Goal: Check status: Check status

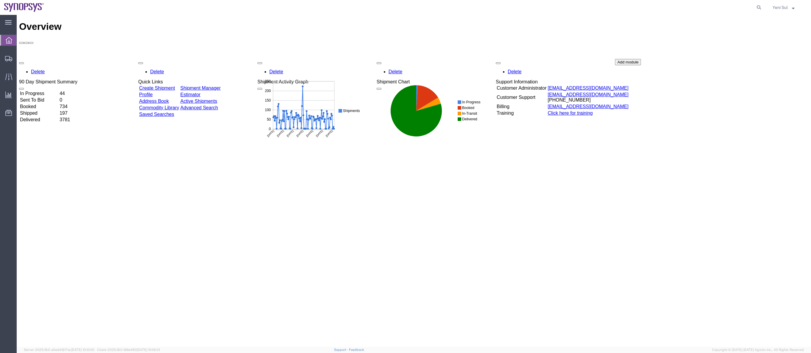
click at [469, 203] on div "Overview Delete 90 Day Shipment Summary In Progress 44 Sent To Bid 0 Booked 734…" at bounding box center [413, 187] width 789 height 332
click at [755, 8] on icon at bounding box center [759, 7] width 8 height 8
click at [731, 8] on input "search" at bounding box center [663, 7] width 181 height 14
paste input "56661628"
type input "56661628"
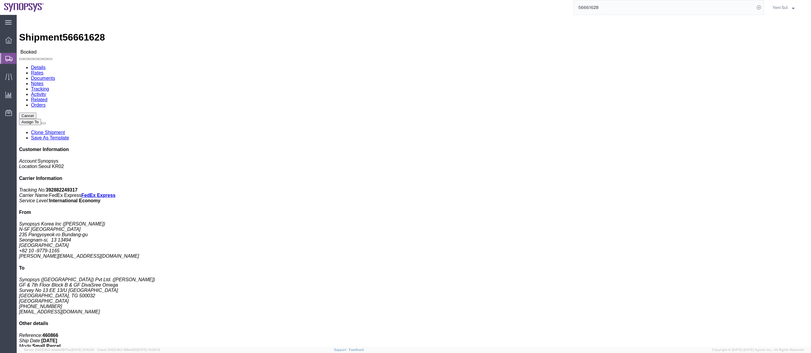
click div "1 Your Packaging Total weight: 3.00 KGS Tracking: 392882249317 Dimensions: L 41…"
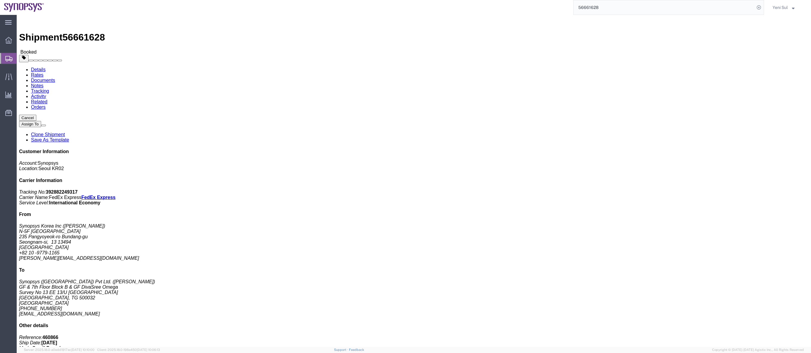
click div "Shipment Detail Ship From Synopsys Korea Inc (Lisa Joo) N-5F H Square 235 Pangy…"
click div "Package Information Total shipment is made up of 1 packages containing 9 pieces…"
click div "1 Your Packaging Total weight: 3.00 KGS Tracking: 392882249317 Dimensions: L 41…"
click div "Shipment Detail Ship From Synopsys Korea Inc (Lisa Joo) N-5F H Square 235 Pangy…"
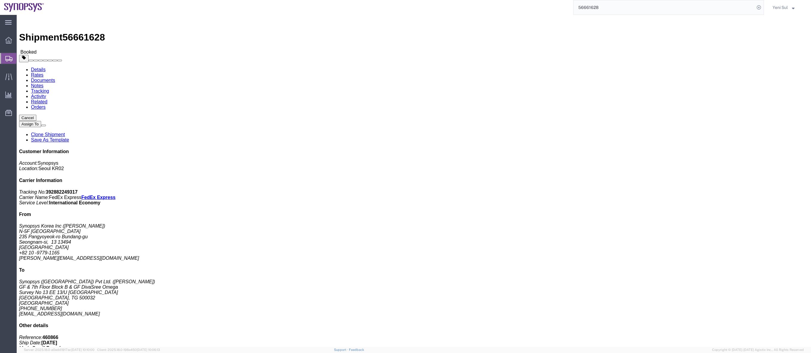
click div "1 Your Packaging Total weight: 3.00 KGS Tracking: 392882249317 Dimensions: L 41…"
click div "Leg 1 - Small Parcel"
click div "Package Information Total shipment is made up of 1 packages containing 9 pieces…"
click div "Leg 1 - Small Parcel"
drag, startPoint x: 3, startPoint y: 201, endPoint x: 13, endPoint y: 200, distance: 10.5
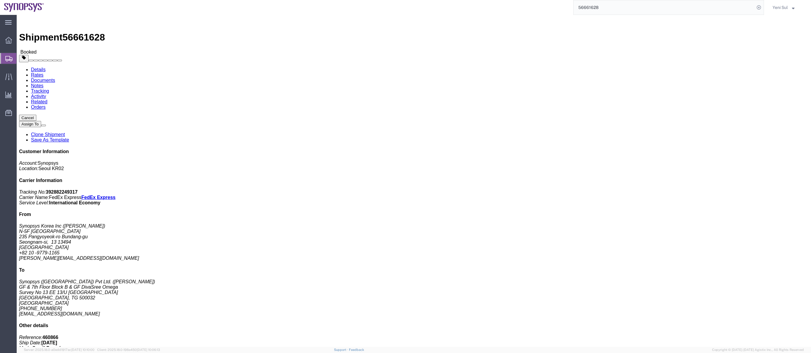
click at [3, 201] on div "main_menu Created with Sketch. Collapse Menu Overview Shipments Shipment Manage…" at bounding box center [8, 184] width 17 height 338
click div "Package Information Total shipment is made up of 1 packages containing 9 pieces…"
click at [0, 0] on span "Shipment Manager" at bounding box center [0, 0] width 0 height 0
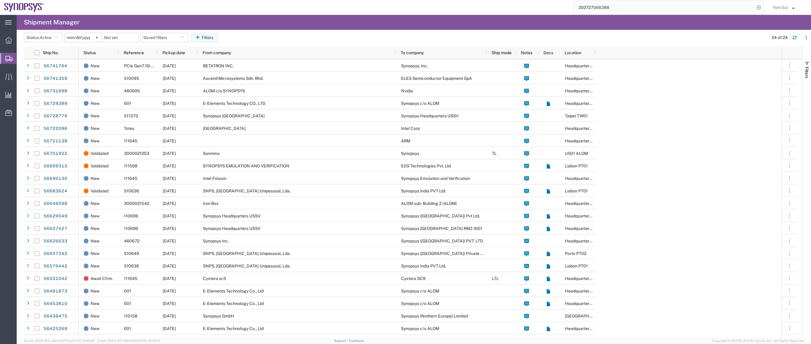
drag, startPoint x: 623, startPoint y: 9, endPoint x: 435, endPoint y: 6, distance: 188.3
click at [431, 6] on div "392727566388" at bounding box center [406, 7] width 716 height 15
paste input "5666162"
type input "56661628"
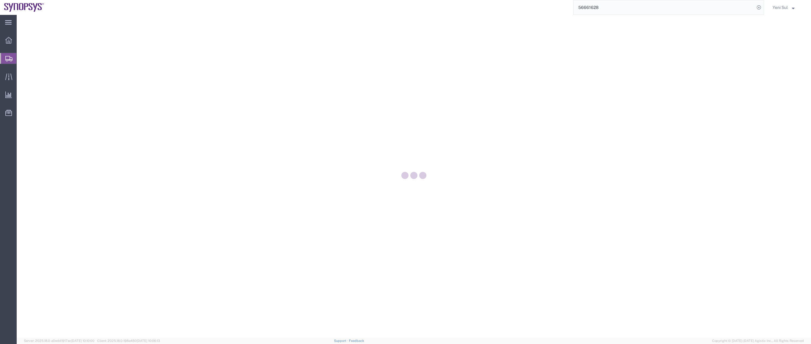
click at [639, 10] on input "56661628" at bounding box center [663, 7] width 181 height 14
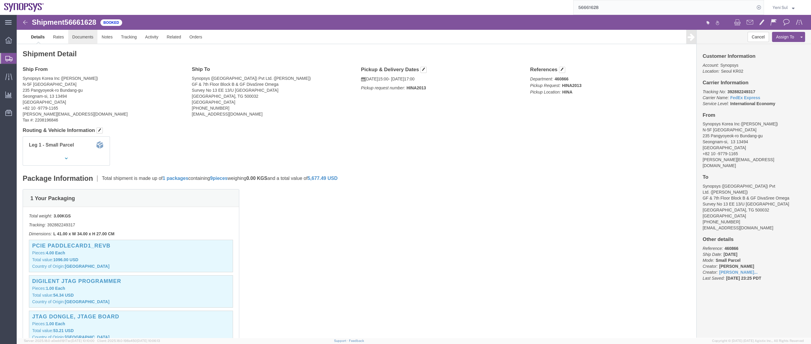
drag, startPoint x: 80, startPoint y: 37, endPoint x: 63, endPoint y: 22, distance: 22.4
click link "Documents"
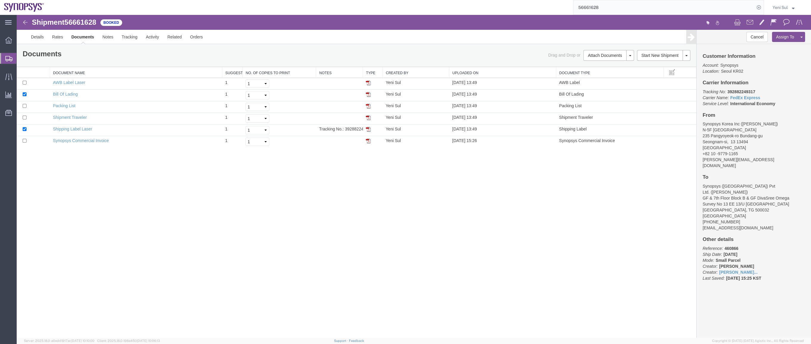
click at [305, 218] on div "Shipment 56661628 6 of 6 Booked Details Rates Documents Notes Tracking Activity…" at bounding box center [414, 176] width 794 height 323
drag, startPoint x: 46, startPoint y: 41, endPoint x: 276, endPoint y: 229, distance: 297.3
click at [46, 41] on link "Details" at bounding box center [37, 37] width 21 height 14
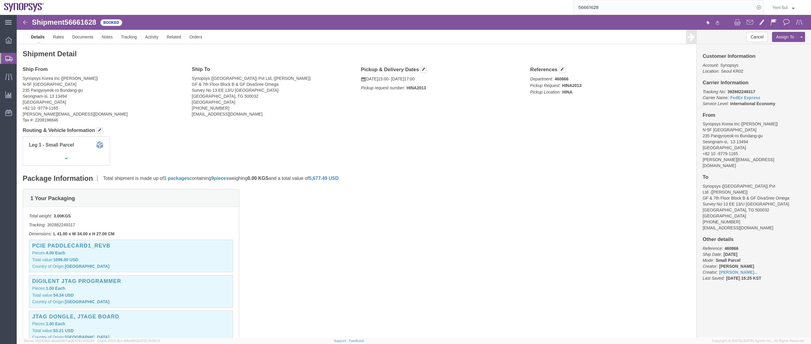
click div "1 Your Packaging Total weight: 3.00 KGS Tracking: 392882249317 Dimensions: L 41…"
click div "Package Information Total shipment is made up of 1 packages containing 9 pieces…"
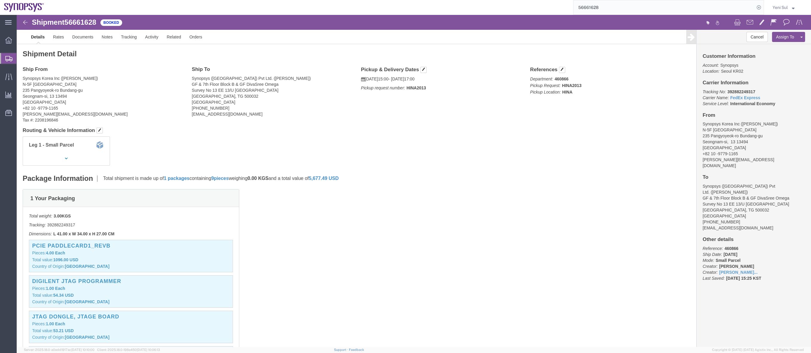
drag, startPoint x: 460, startPoint y: 213, endPoint x: 295, endPoint y: 103, distance: 198.9
click div "1 Your Packaging Total weight: 3.00 KGS Tracking: 392882249317 Dimensions: L 41…"
